Goal: Transaction & Acquisition: Purchase product/service

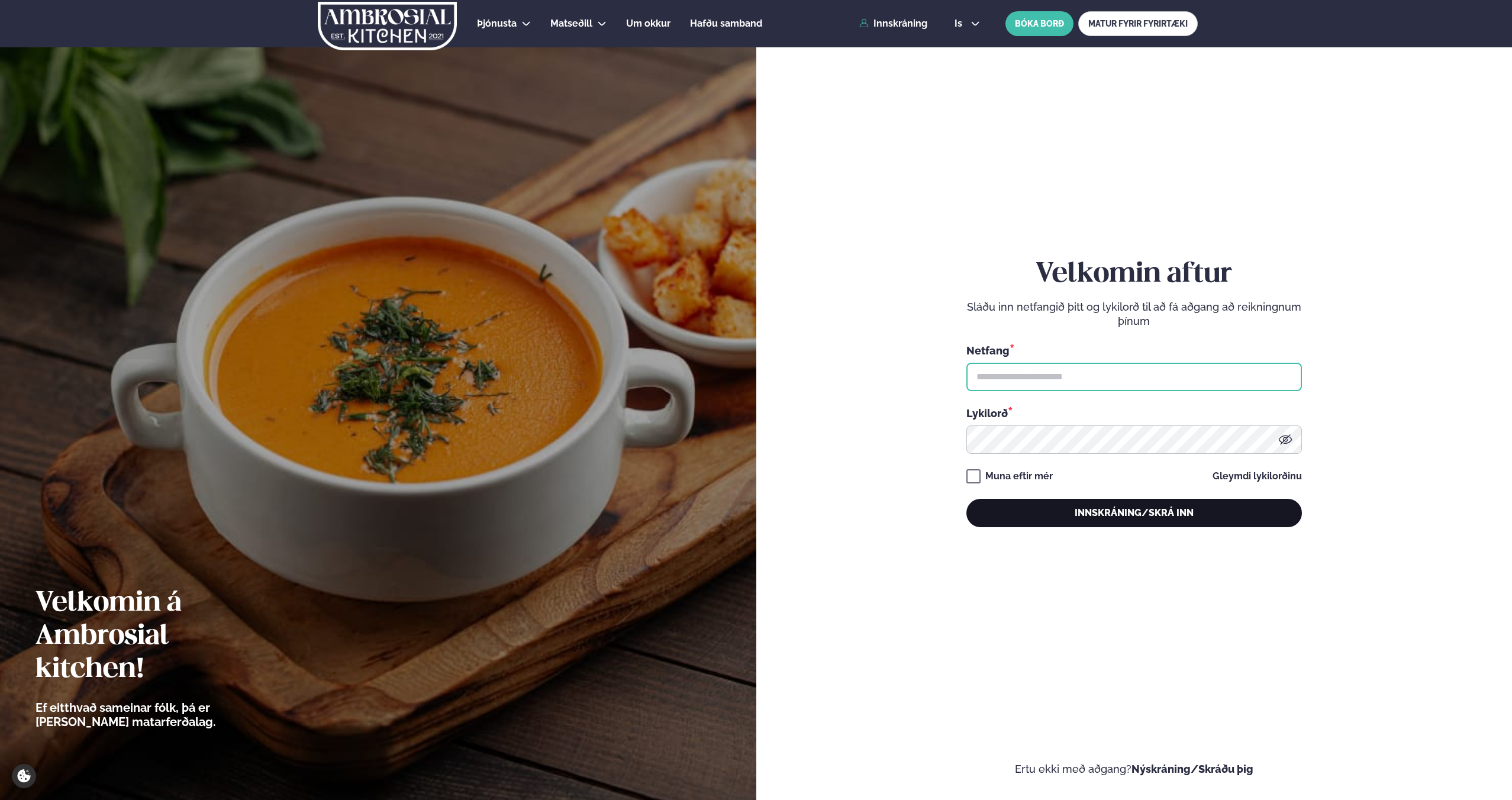
type input "**********"
click at [1189, 509] on button "Innskráning/Skrá inn" at bounding box center [1134, 513] width 336 height 28
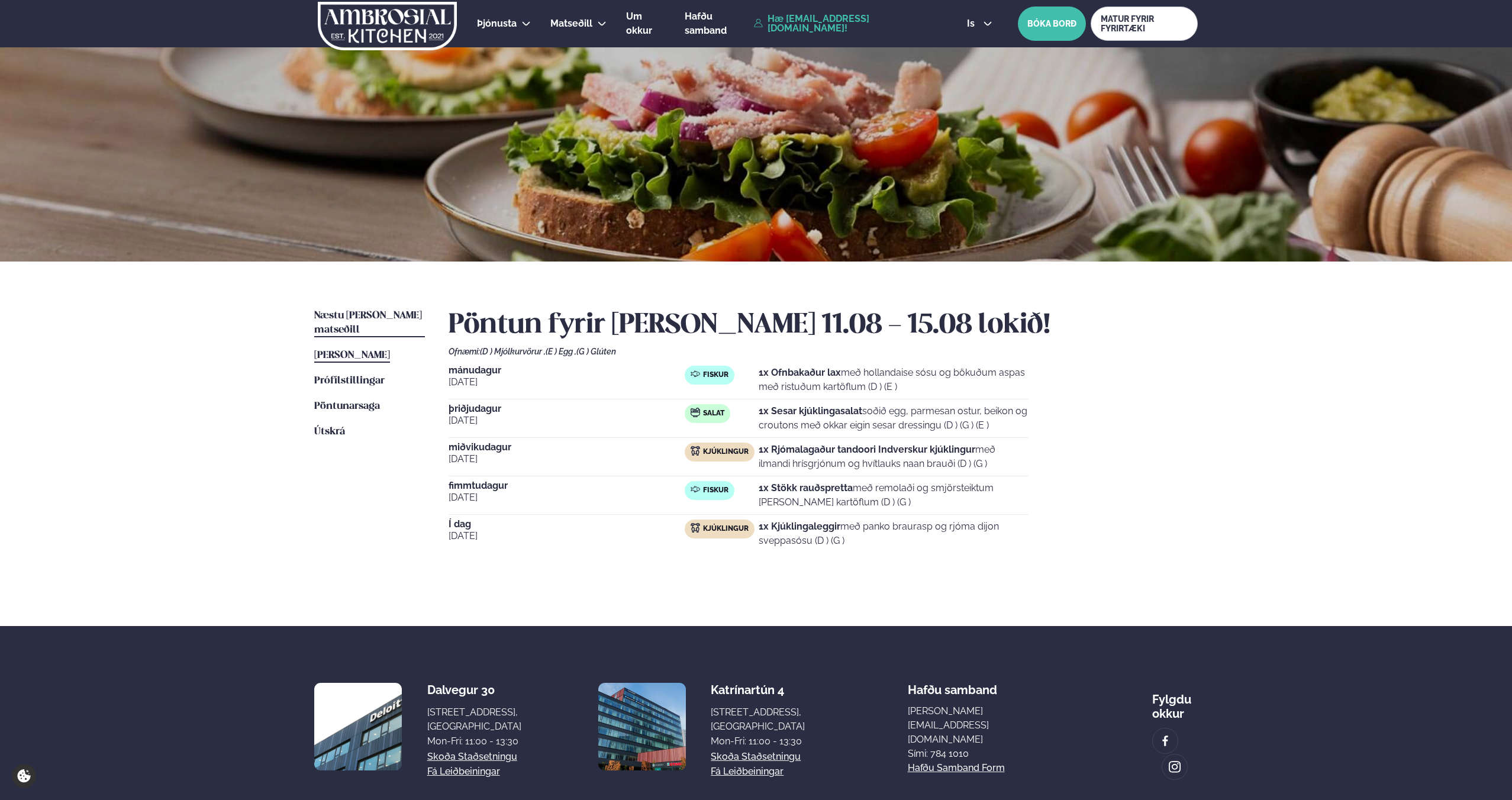
click at [326, 311] on span "Næstu [PERSON_NAME] matseðill" at bounding box center [368, 323] width 108 height 25
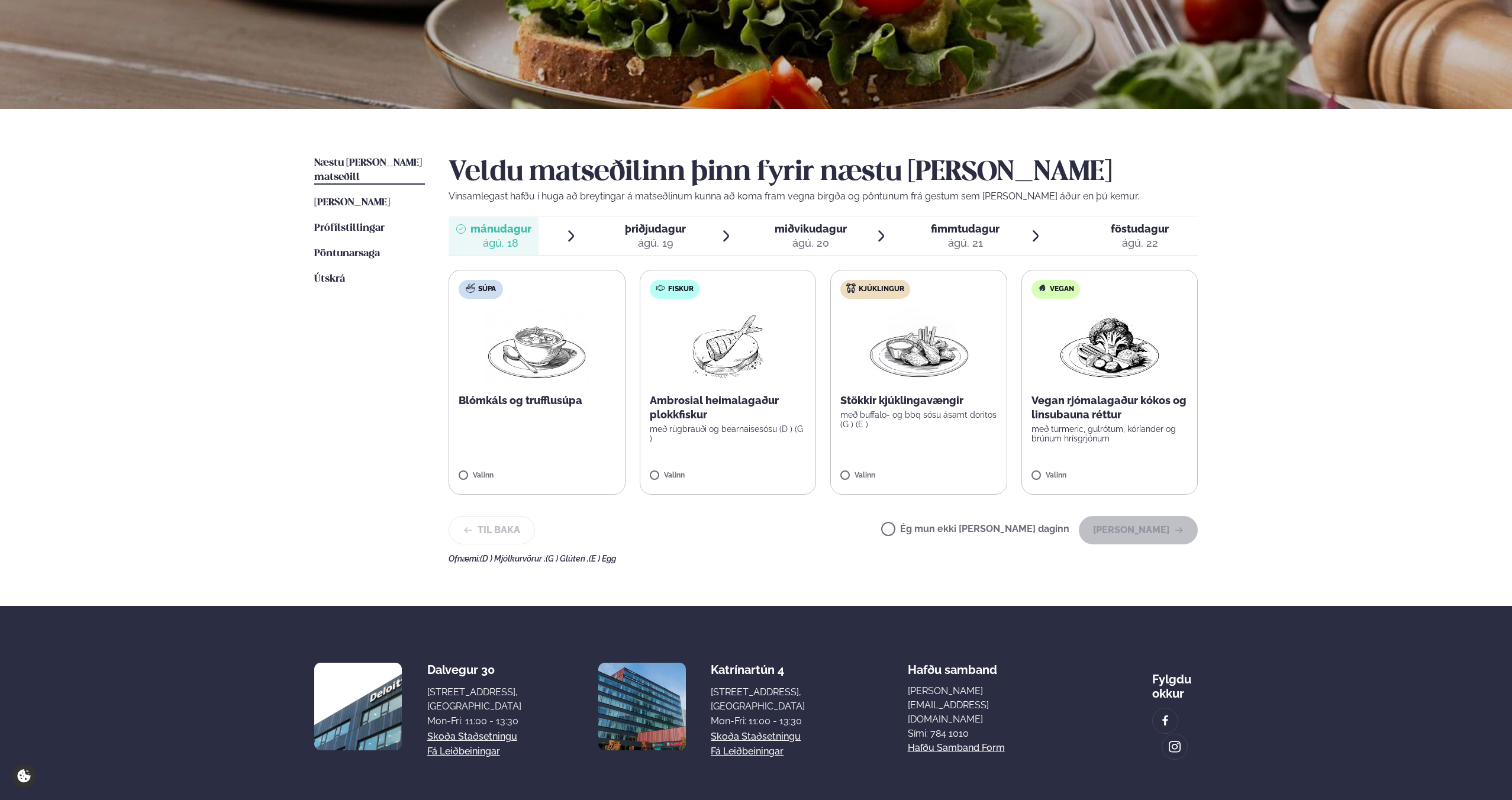
scroll to position [154, 0]
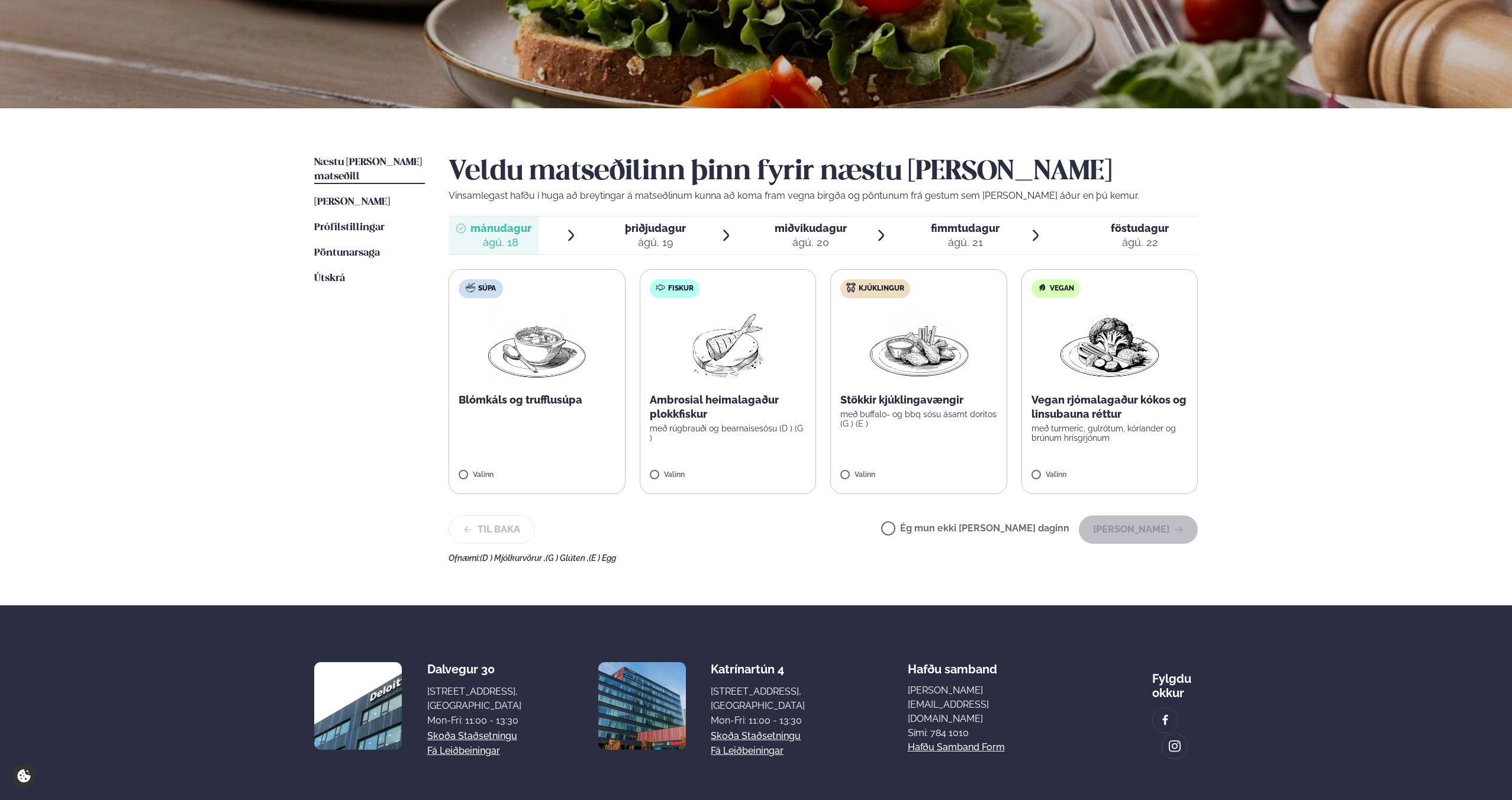
click at [710, 340] on img at bounding box center [728, 345] width 76 height 76
click at [1173, 536] on button "[PERSON_NAME]" at bounding box center [1138, 529] width 119 height 28
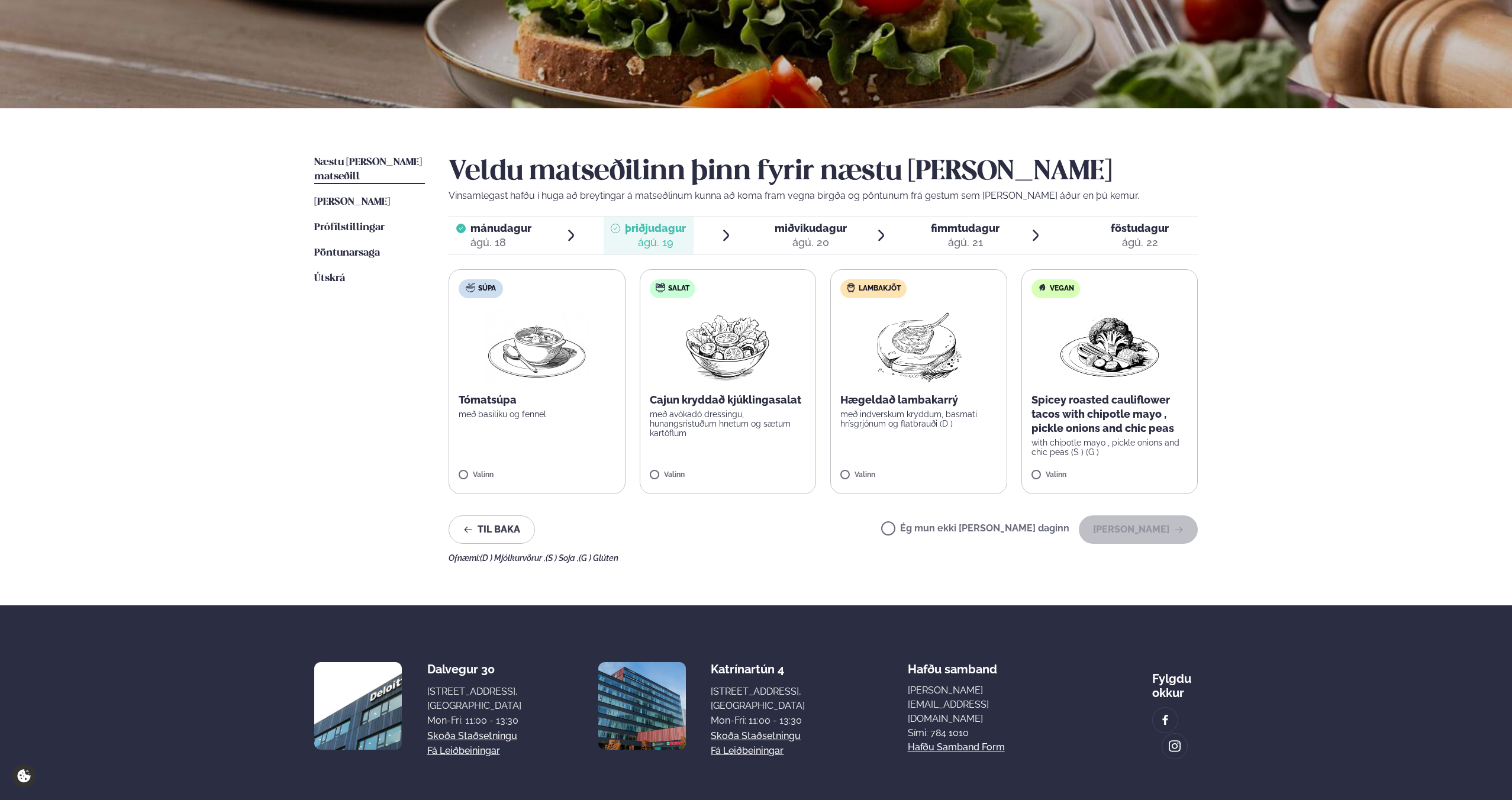
click at [947, 421] on p "með indverskum kryddum, basmati hrísgrjónum og flatbrauði (D )" at bounding box center [919, 418] width 157 height 19
click at [1147, 533] on button "[PERSON_NAME]" at bounding box center [1138, 529] width 119 height 28
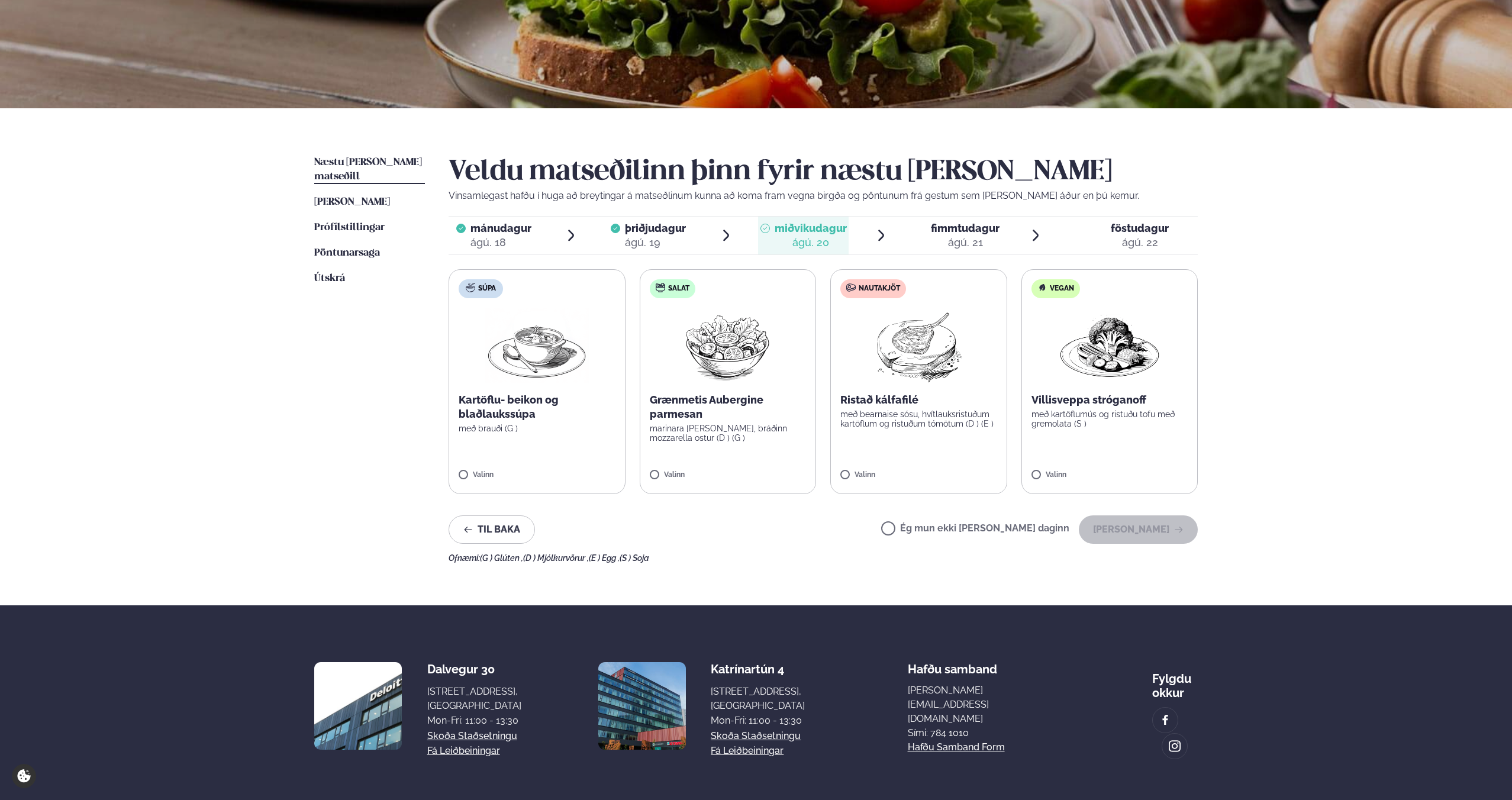
click at [880, 412] on p "með bearnaise sósu, hvítlauksristuðum kartöflum og ristuðum tómötum (D ) (E )" at bounding box center [919, 418] width 157 height 19
click at [931, 408] on div "Ristað kálfafilé með bearnaise sósu, hvítlauksristuðum kartöflum og ristuðum tó…" at bounding box center [919, 411] width 157 height 35
click at [679, 236] on div "ágú. 19" at bounding box center [655, 243] width 61 height 14
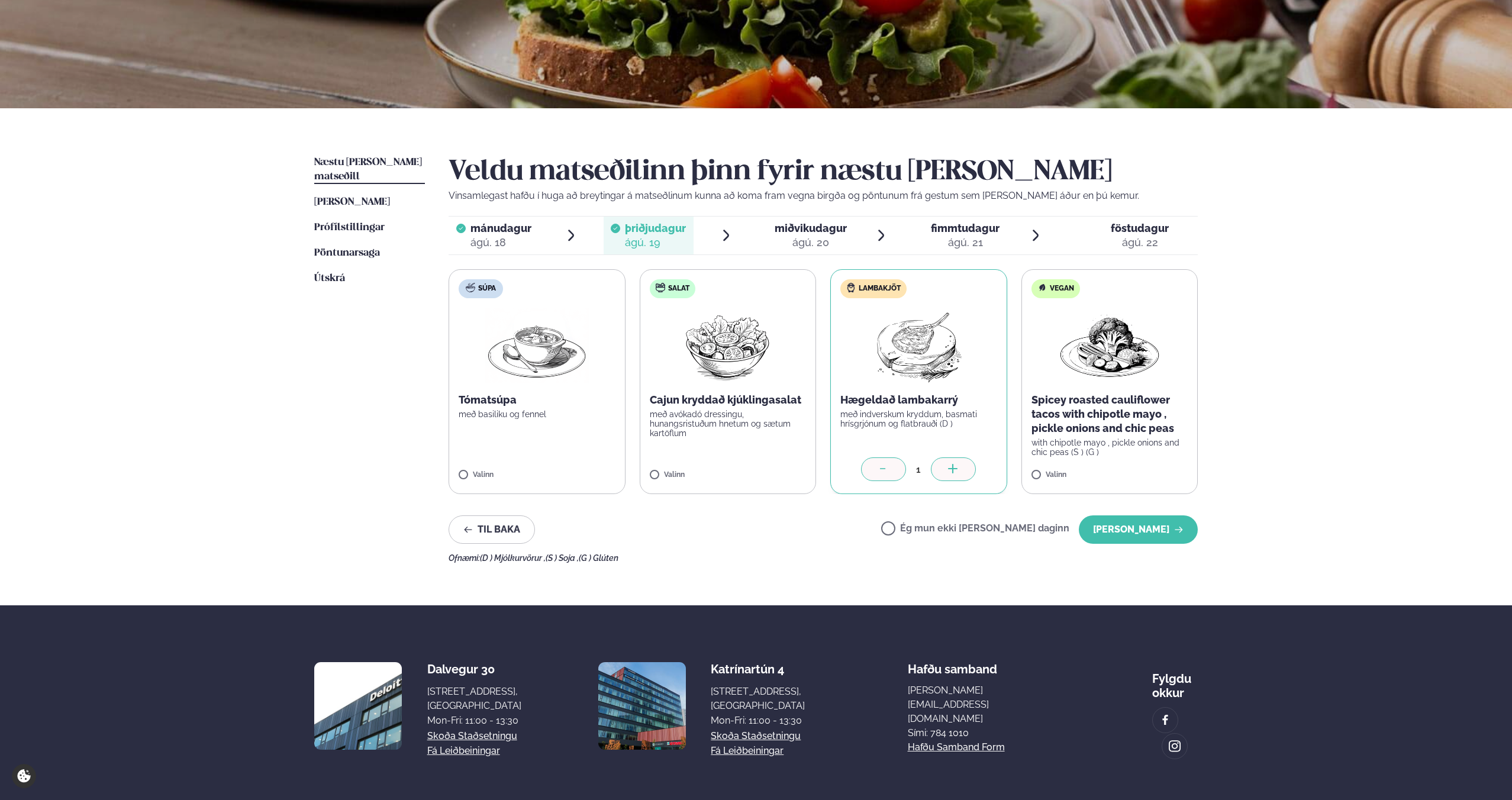
click at [891, 474] on div at bounding box center [884, 469] width 45 height 24
click at [866, 468] on div at bounding box center [884, 469] width 45 height 24
click at [878, 468] on icon at bounding box center [883, 469] width 12 height 12
click at [887, 465] on icon at bounding box center [883, 469] width 12 height 12
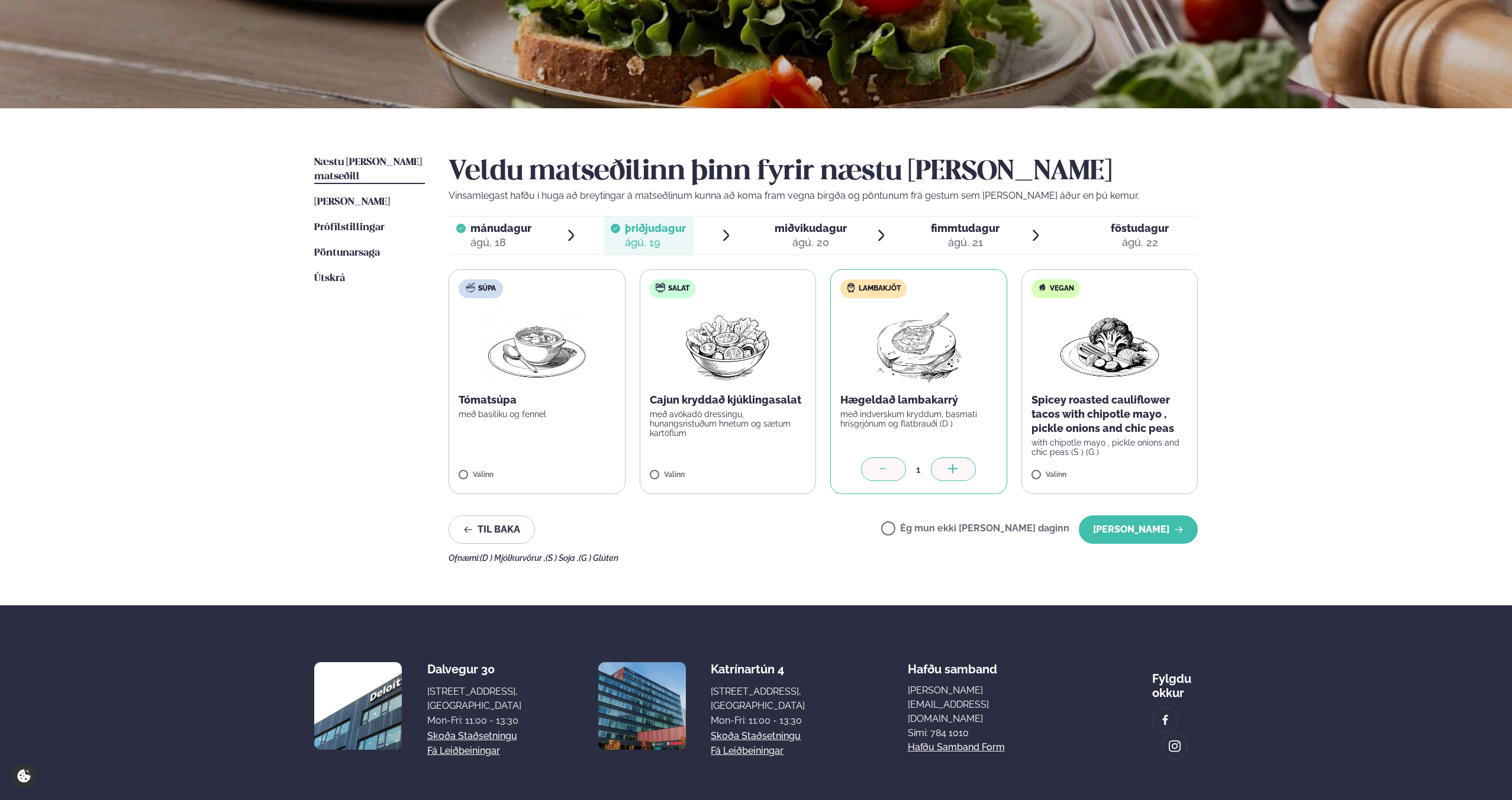
click at [887, 466] on icon at bounding box center [883, 469] width 12 height 12
click at [887, 466] on label "Lambakjöt Hægeldað lambakarrý með indverskum kryddum, basmati hrísgrjónum og fl…" at bounding box center [919, 382] width 177 height 225
click at [877, 517] on div "Til baka Ég mun ekki [PERSON_NAME] daginn [PERSON_NAME]" at bounding box center [823, 529] width 749 height 28
click at [957, 525] on label "Ég mun ekki [PERSON_NAME] daginn" at bounding box center [975, 530] width 188 height 12
click at [1105, 532] on button "[PERSON_NAME]" at bounding box center [1138, 529] width 119 height 28
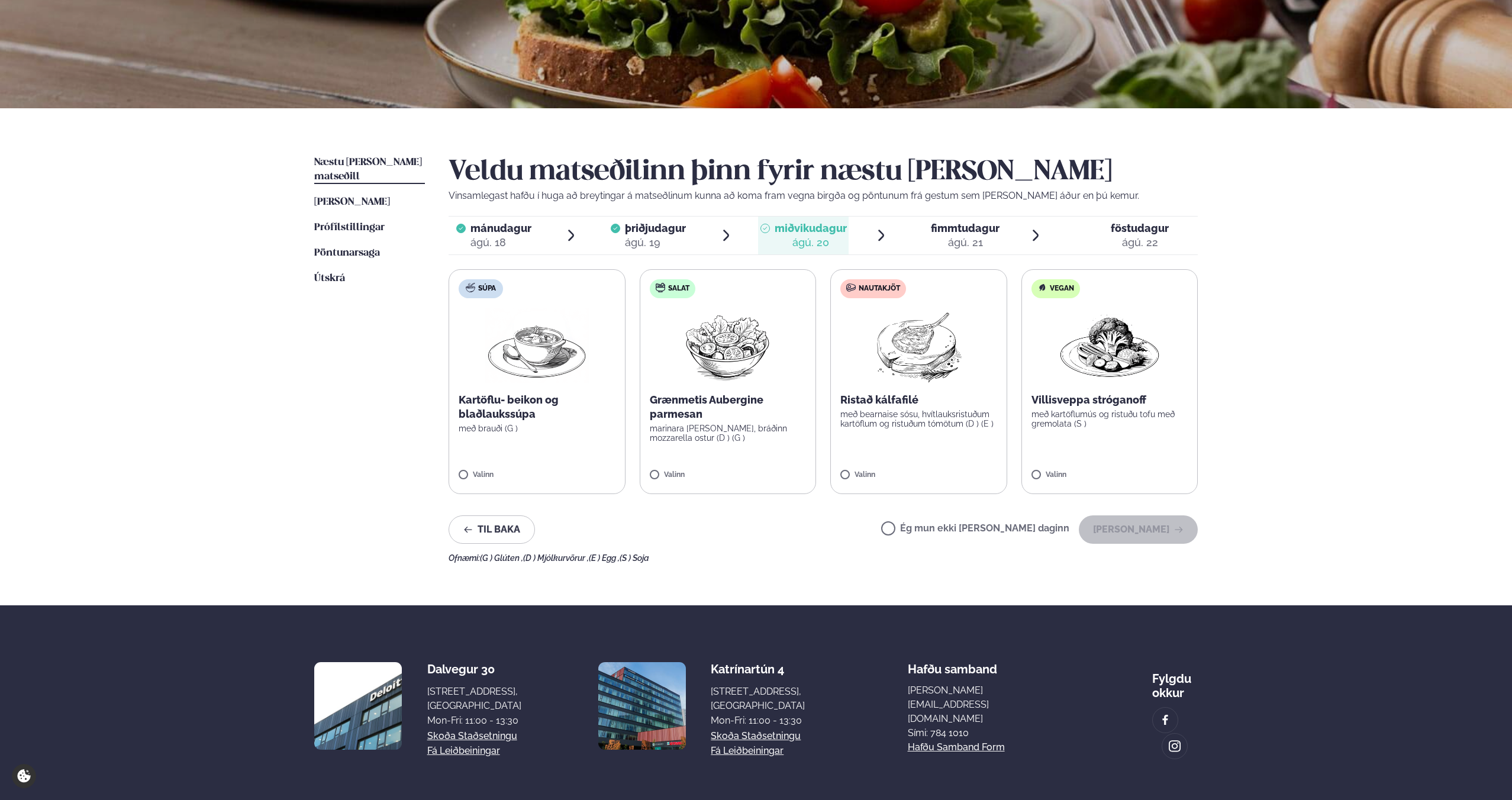
click at [515, 232] on span "mánudagur" at bounding box center [501, 228] width 61 height 12
